Goal: Use online tool/utility

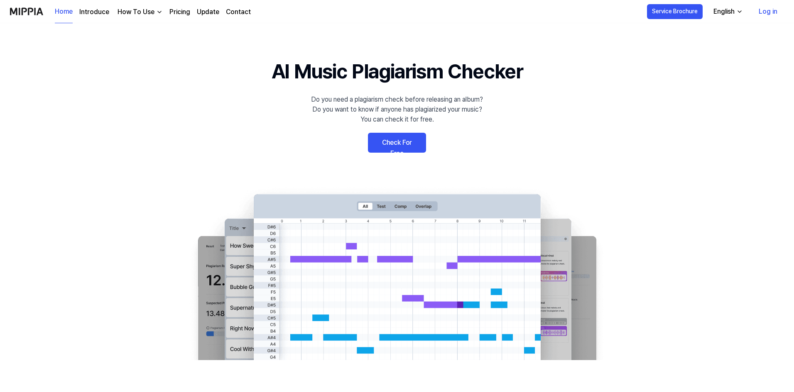
click at [406, 144] on link "Check For Free" at bounding box center [397, 143] width 58 height 20
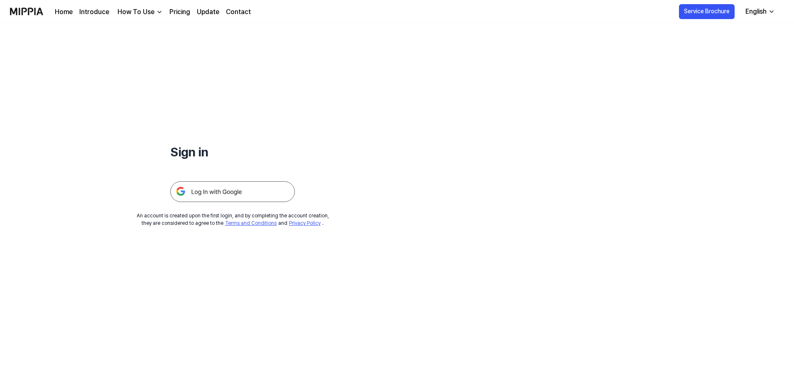
click at [242, 199] on img at bounding box center [232, 191] width 125 height 21
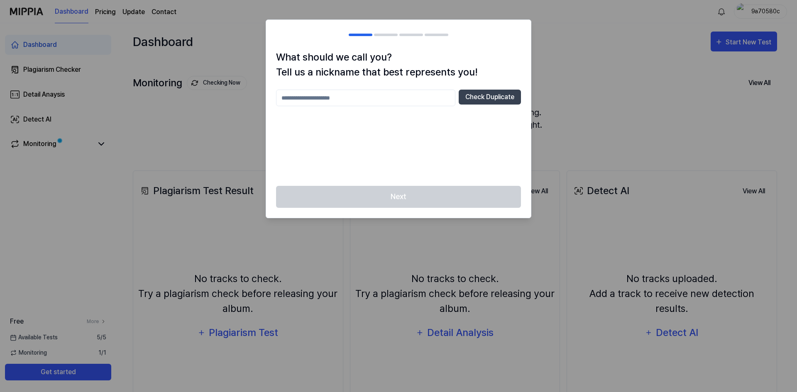
click at [311, 100] on input "text" at bounding box center [365, 98] width 179 height 17
type input "******"
click at [488, 95] on button "Check Duplicate" at bounding box center [490, 97] width 62 height 15
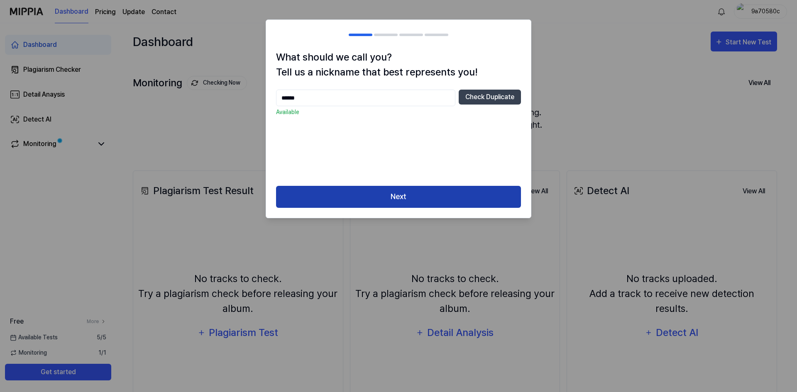
click at [404, 200] on button "Next" at bounding box center [398, 197] width 245 height 22
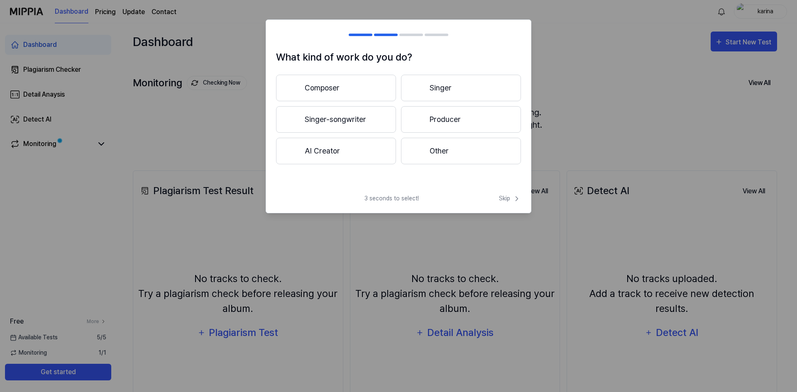
click at [440, 151] on button "Other" at bounding box center [461, 151] width 120 height 27
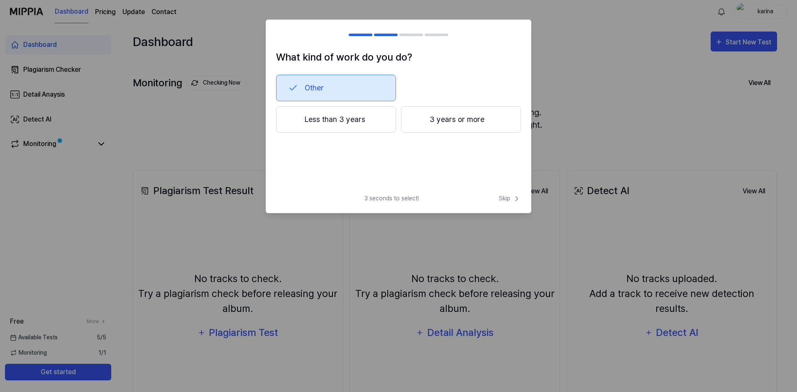
click at [339, 126] on button "Less than 3 years" at bounding box center [336, 119] width 120 height 27
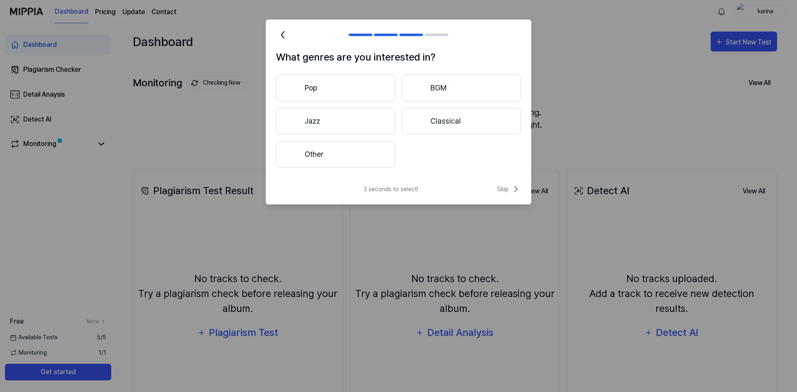
click at [349, 94] on button "Pop" at bounding box center [335, 88] width 119 height 27
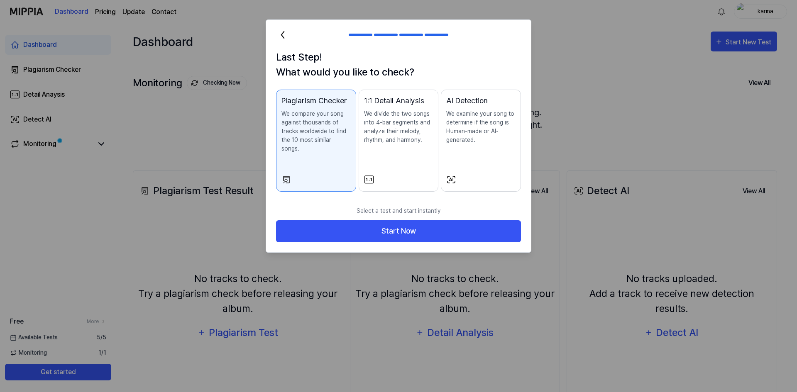
click at [328, 126] on p "We compare your song against thousands of tracks worldwide to find the 10 most …" at bounding box center [315, 132] width 69 height 44
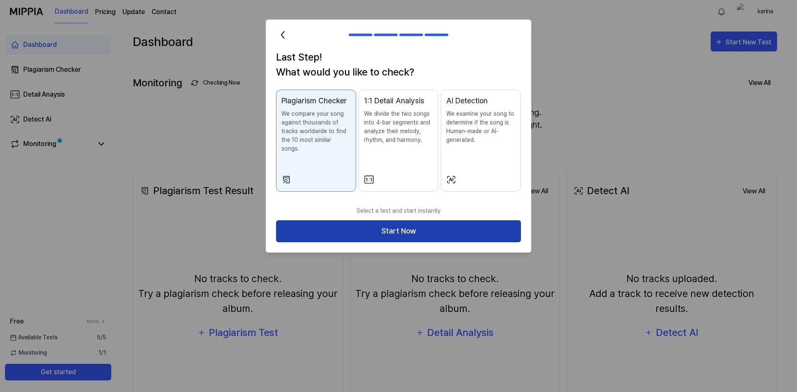
click at [358, 220] on button "Start Now" at bounding box center [398, 231] width 245 height 22
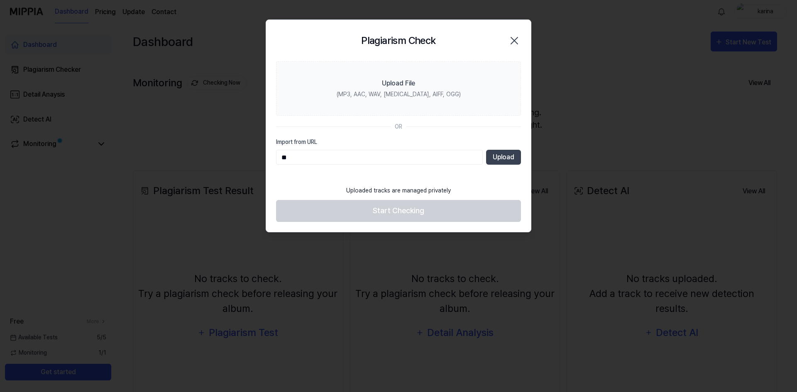
type input "*"
paste input "**********"
type input "**********"
click at [497, 156] on button "Upload" at bounding box center [503, 157] width 35 height 15
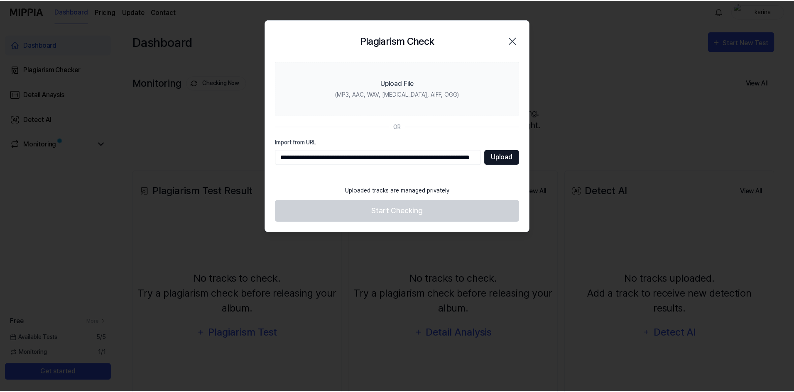
scroll to position [0, 0]
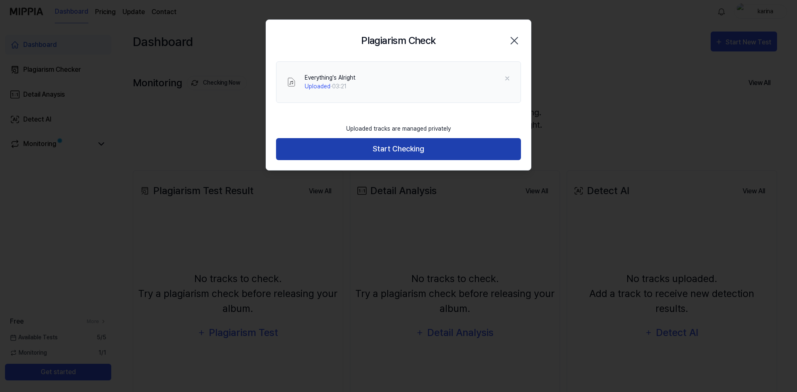
click at [419, 149] on button "Start Checking" at bounding box center [398, 149] width 245 height 22
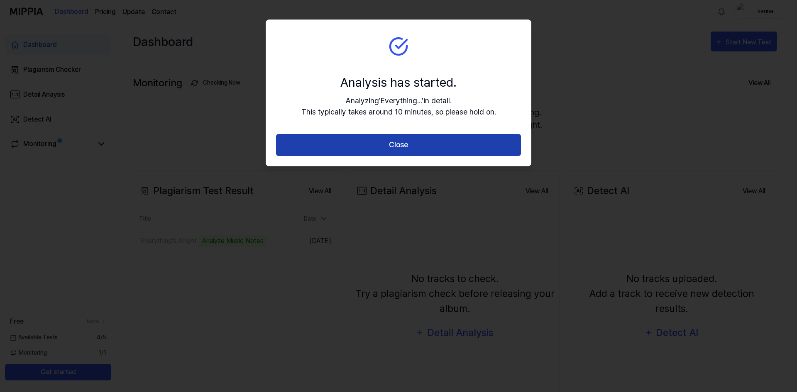
click at [414, 151] on button "Close" at bounding box center [398, 145] width 245 height 22
